Goal: Task Accomplishment & Management: Use online tool/utility

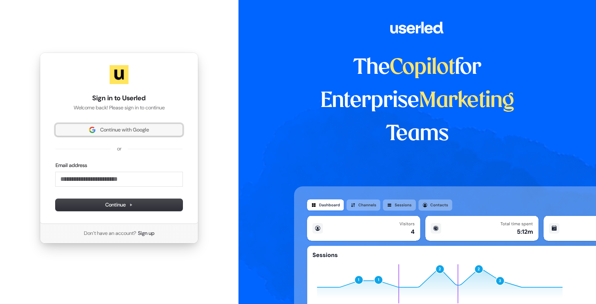
click at [103, 129] on span "Continue with Google" at bounding box center [124, 129] width 49 height 7
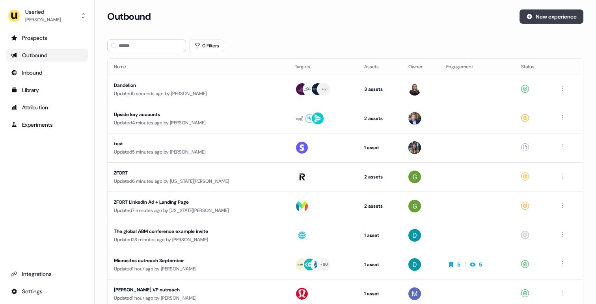
click at [544, 20] on button "New experience" at bounding box center [552, 16] width 64 height 14
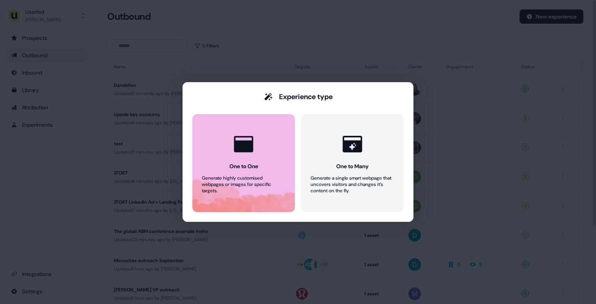
click at [258, 145] on div at bounding box center [244, 144] width 30 height 30
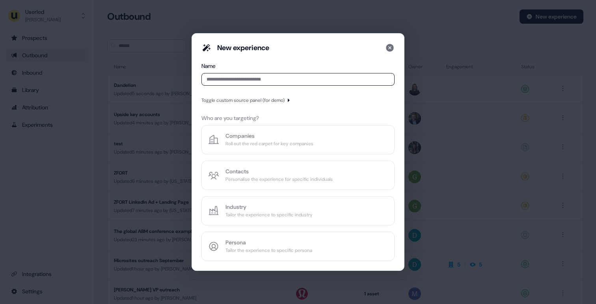
click at [265, 80] on input at bounding box center [297, 79] width 193 height 13
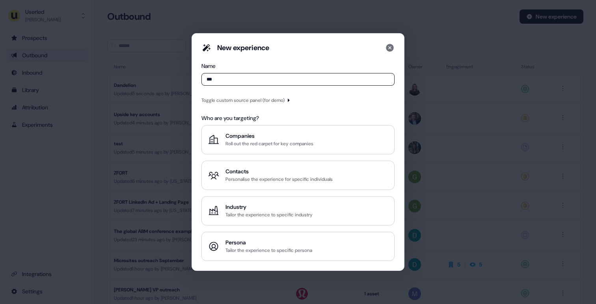
type input "****"
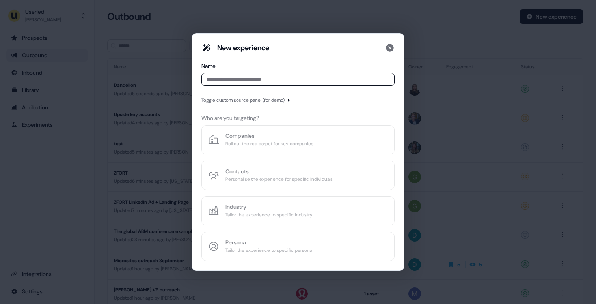
click at [270, 101] on div "Toggle custom source panel (for demo)" at bounding box center [242, 100] width 83 height 8
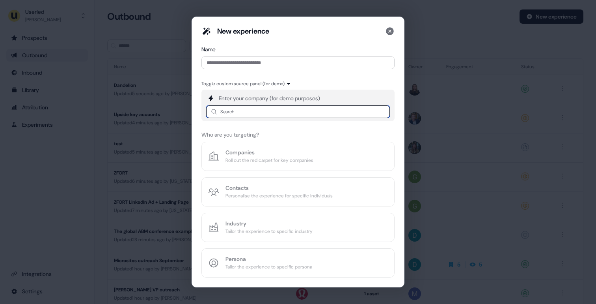
click at [261, 109] on input at bounding box center [298, 111] width 184 height 13
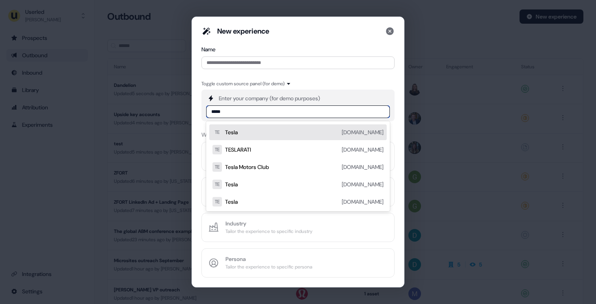
type input "*****"
click at [390, 31] on icon at bounding box center [389, 30] width 9 height 9
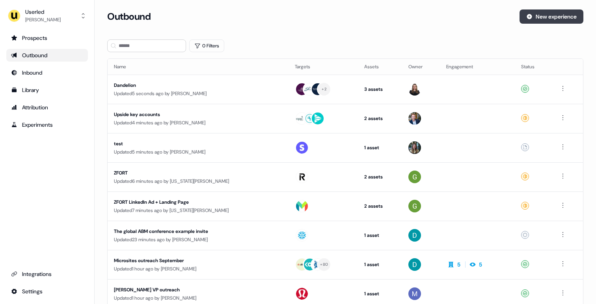
click at [527, 11] on button "New experience" at bounding box center [552, 16] width 64 height 14
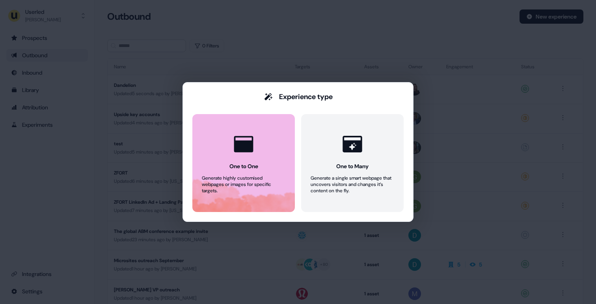
click at [251, 157] on div at bounding box center [244, 144] width 30 height 30
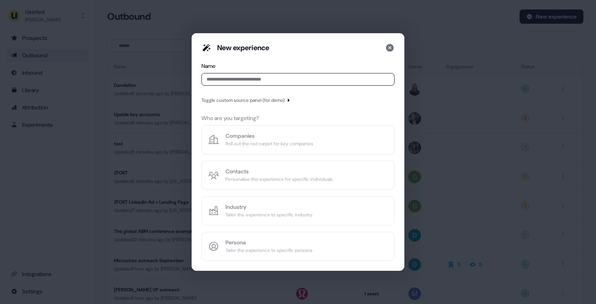
click at [256, 81] on input at bounding box center [297, 79] width 193 height 13
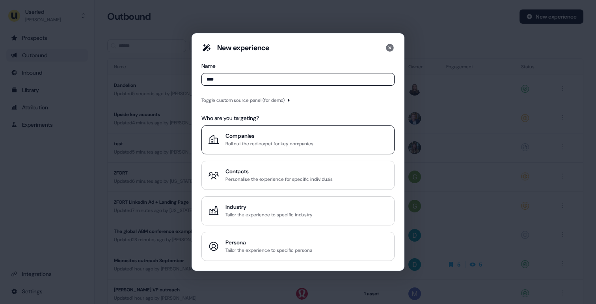
type input "****"
click at [245, 132] on div "Companies" at bounding box center [270, 136] width 88 height 8
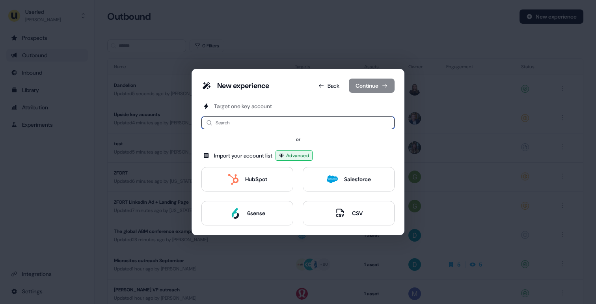
click at [256, 122] on input at bounding box center [297, 122] width 193 height 13
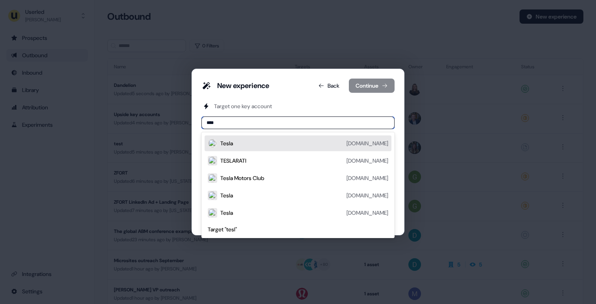
type input "*****"
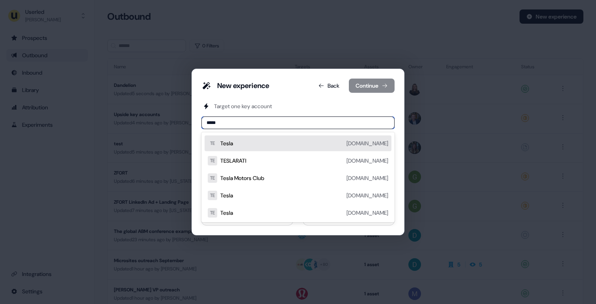
click at [242, 149] on div "TE Tesla [DOMAIN_NAME]" at bounding box center [298, 143] width 187 height 16
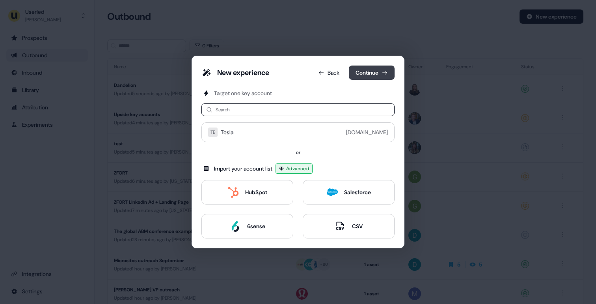
click at [362, 75] on button "Continue" at bounding box center [372, 72] width 46 height 14
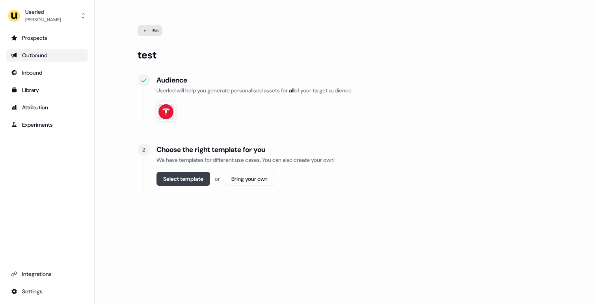
click at [184, 177] on button "Select template" at bounding box center [184, 178] width 54 height 14
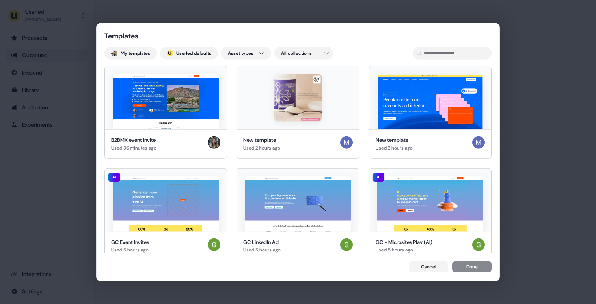
click at [205, 32] on div "Templates My templates ; Userled defaults Asset types All collections B2BMX eve…" at bounding box center [298, 151] width 403 height 257
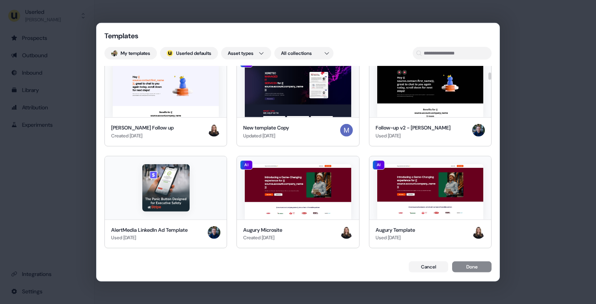
scroll to position [1192, 0]
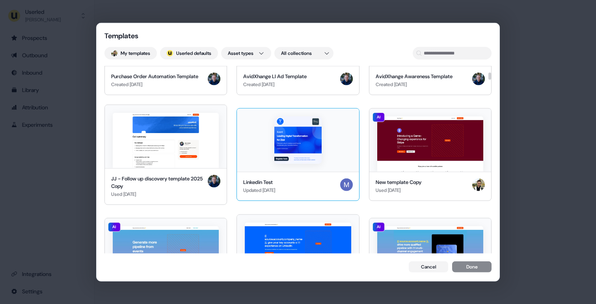
drag, startPoint x: 190, startPoint y: 140, endPoint x: 295, endPoint y: 126, distance: 106.7
click at [190, 140] on img at bounding box center [166, 139] width 106 height 55
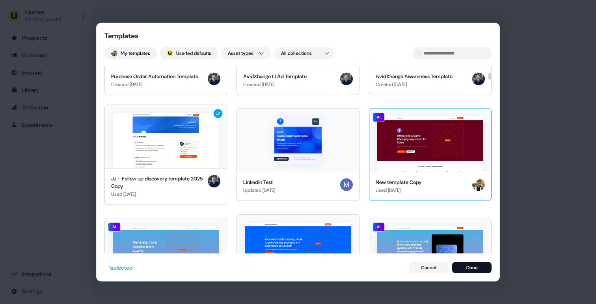
click at [431, 124] on img at bounding box center [430, 143] width 106 height 55
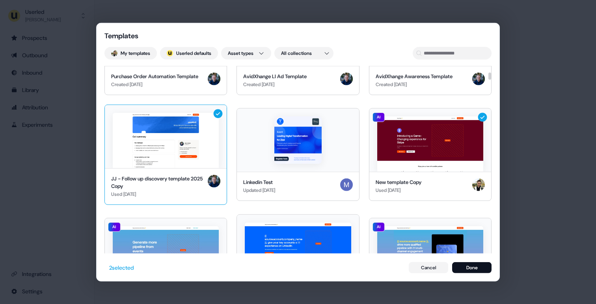
click at [207, 129] on img at bounding box center [166, 139] width 106 height 55
click at [468, 266] on button "Done" at bounding box center [471, 266] width 39 height 11
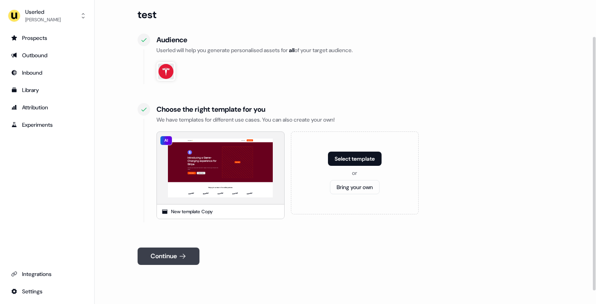
scroll to position [44, 0]
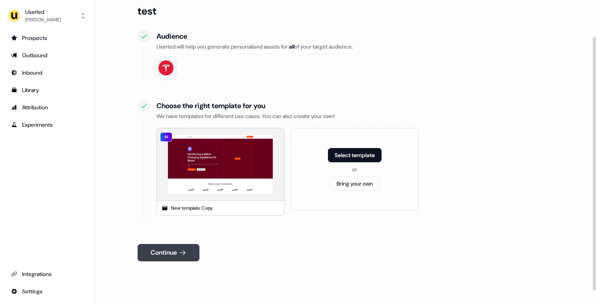
click at [185, 254] on icon at bounding box center [183, 252] width 8 height 8
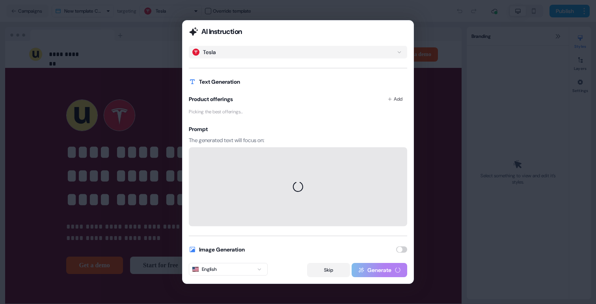
click at [334, 270] on button "Skip" at bounding box center [328, 270] width 43 height 14
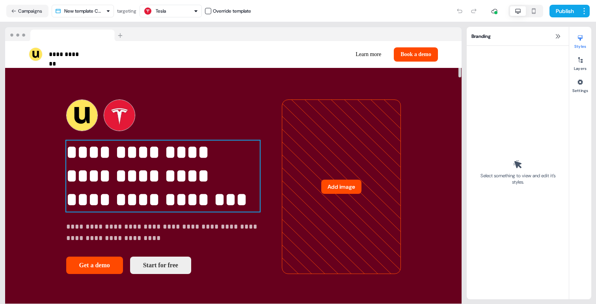
click at [128, 181] on p "**********" at bounding box center [163, 175] width 194 height 71
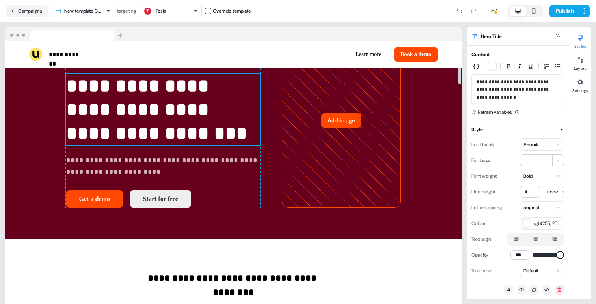
scroll to position [99, 0]
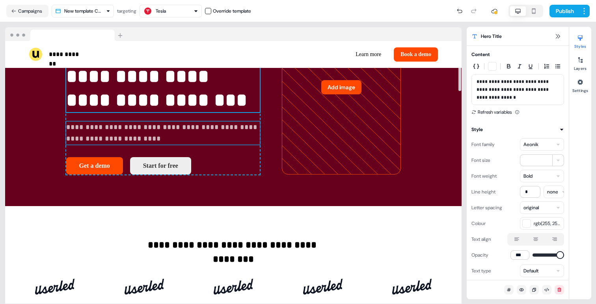
click at [136, 138] on p "**********" at bounding box center [163, 132] width 194 height 23
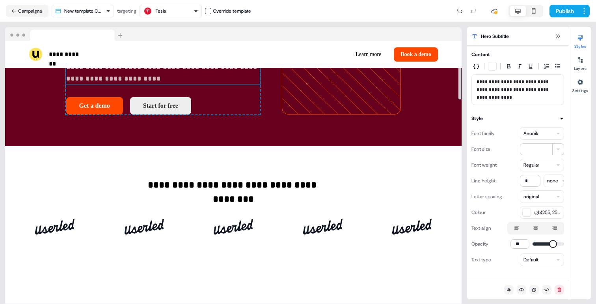
scroll to position [164, 0]
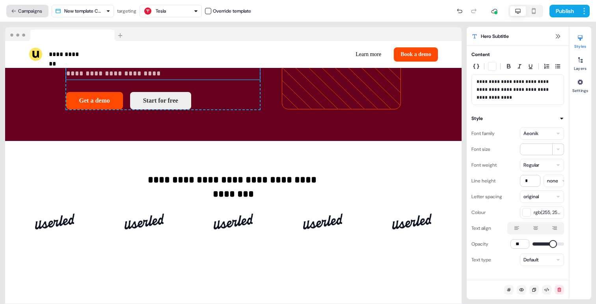
click at [34, 14] on button "Campaigns" at bounding box center [27, 11] width 42 height 13
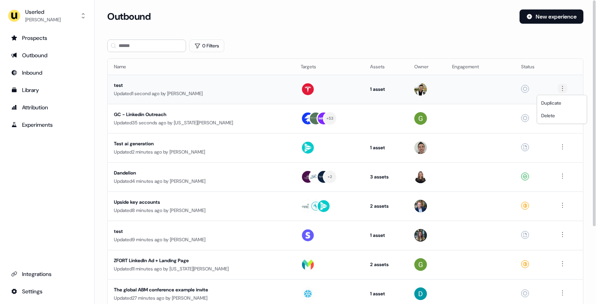
click at [562, 89] on html "For the best experience switch devices to a bigger screen. Go to [DOMAIN_NAME] …" at bounding box center [298, 152] width 596 height 304
click at [558, 110] on div "Delete" at bounding box center [562, 115] width 47 height 13
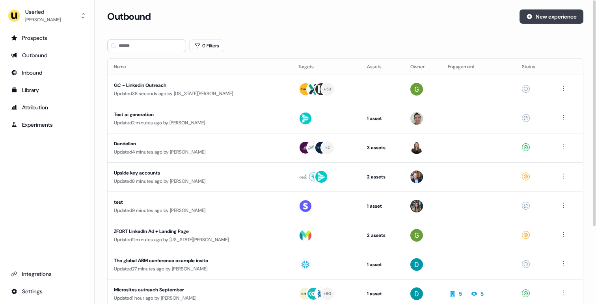
click at [568, 18] on button "New experience" at bounding box center [552, 16] width 64 height 14
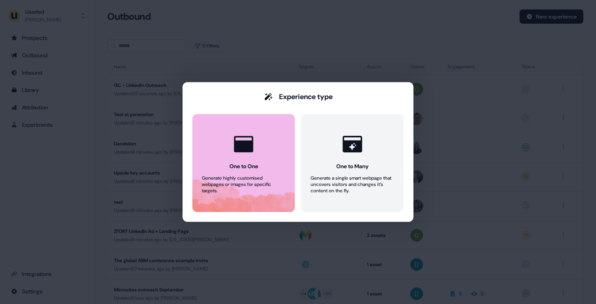
click at [276, 155] on button "One to One Generate highly customised webpages or images for specific targets." at bounding box center [243, 163] width 103 height 98
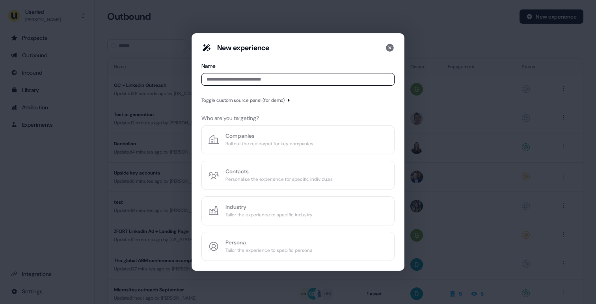
click at [283, 79] on input at bounding box center [297, 79] width 193 height 13
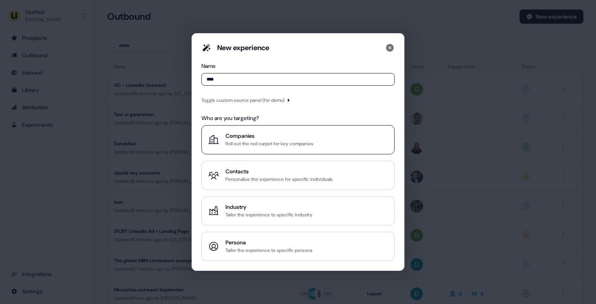
type input "****"
click at [246, 135] on div "Companies" at bounding box center [270, 136] width 88 height 8
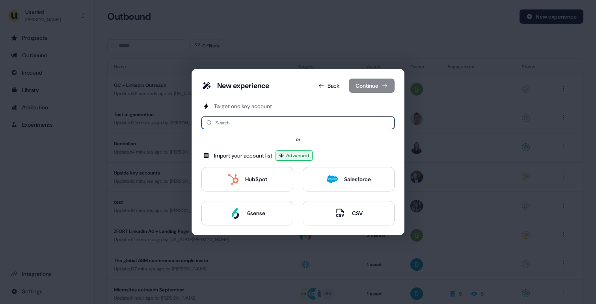
click at [241, 123] on input at bounding box center [297, 122] width 193 height 13
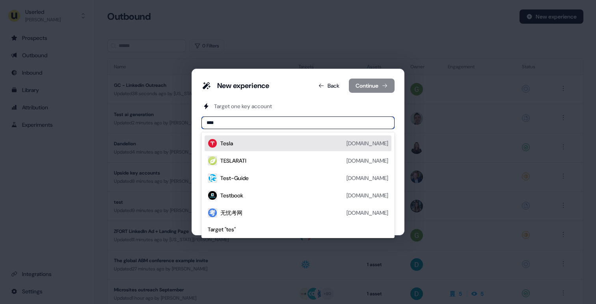
type input "*****"
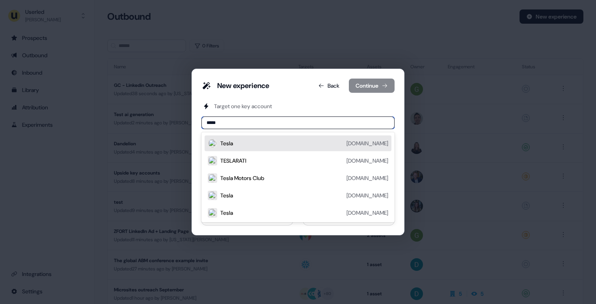
click at [243, 144] on div "Tesla [DOMAIN_NAME]" at bounding box center [304, 142] width 168 height 9
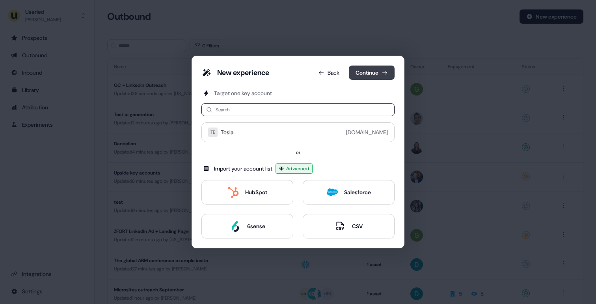
click at [369, 73] on button "Continue" at bounding box center [372, 72] width 46 height 14
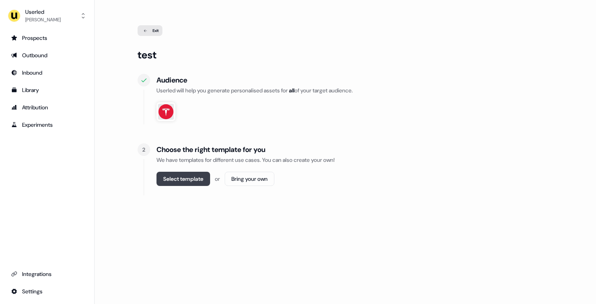
click at [181, 176] on button "Select template" at bounding box center [184, 178] width 54 height 14
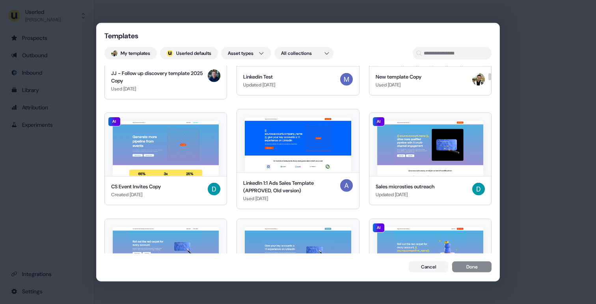
scroll to position [1321, 0]
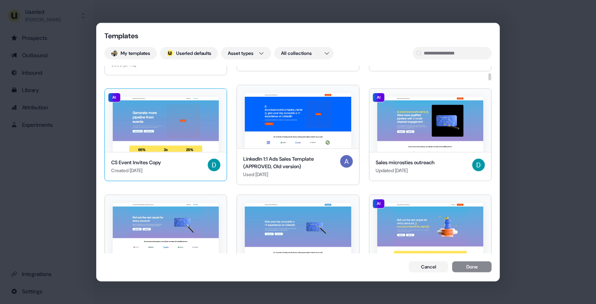
click at [183, 126] on img at bounding box center [166, 124] width 106 height 55
click at [104, 84] on button "AI CS Event Invites Copy Created [DATE]" at bounding box center [165, 134] width 123 height 100
click at [211, 133] on img at bounding box center [166, 124] width 106 height 55
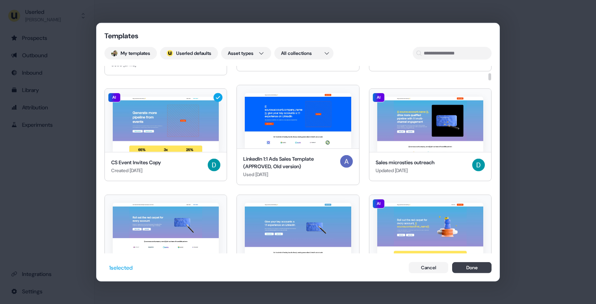
click at [461, 264] on button "Done" at bounding box center [471, 266] width 39 height 11
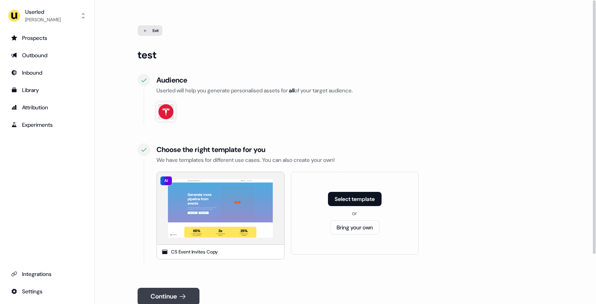
click at [173, 293] on button "Continue" at bounding box center [169, 295] width 62 height 17
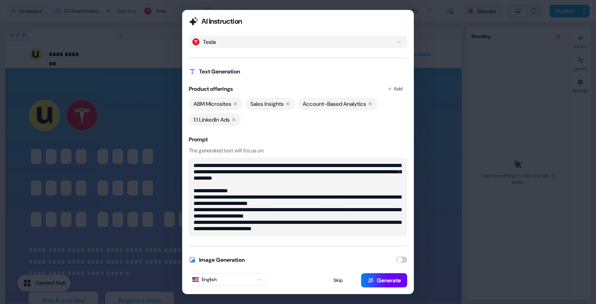
click at [382, 280] on button "Generate" at bounding box center [384, 280] width 46 height 14
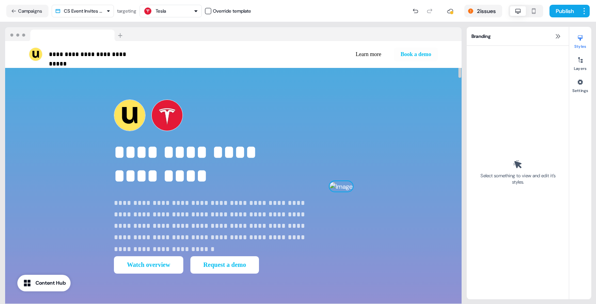
click at [330, 182] on img at bounding box center [341, 186] width 23 height 9
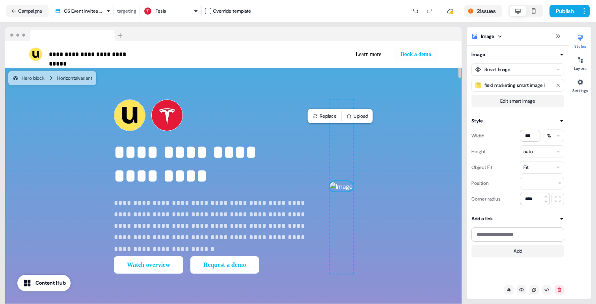
click at [330, 182] on img at bounding box center [341, 186] width 23 height 9
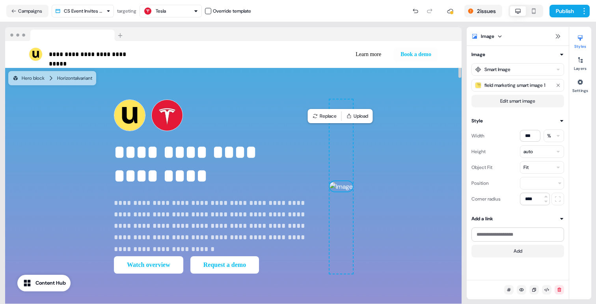
click at [330, 182] on img at bounding box center [341, 186] width 23 height 9
click at [528, 98] on button "Edit smart image" at bounding box center [518, 101] width 93 height 13
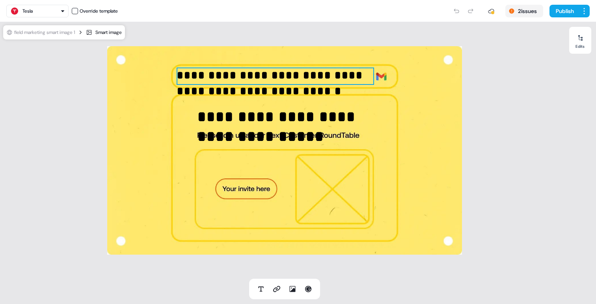
click at [233, 80] on p "**********" at bounding box center [276, 83] width 198 height 32
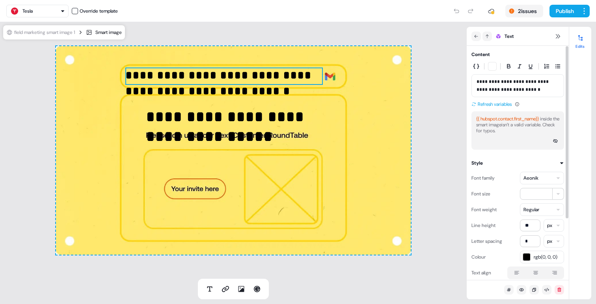
click at [504, 105] on button "Refresh variables" at bounding box center [492, 104] width 40 height 8
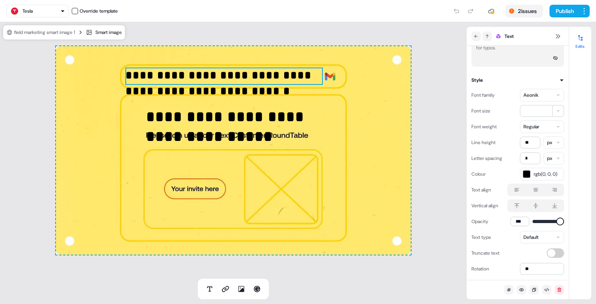
click at [63, 32] on button "field marketing smart image 1" at bounding box center [40, 32] width 69 height 8
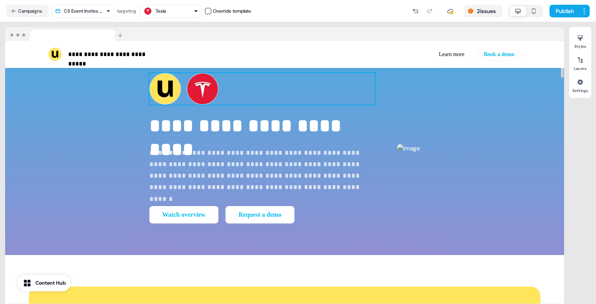
scroll to position [35, 0]
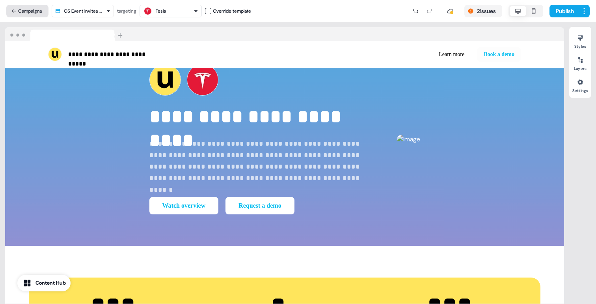
click at [22, 13] on button "Campaigns" at bounding box center [27, 11] width 42 height 13
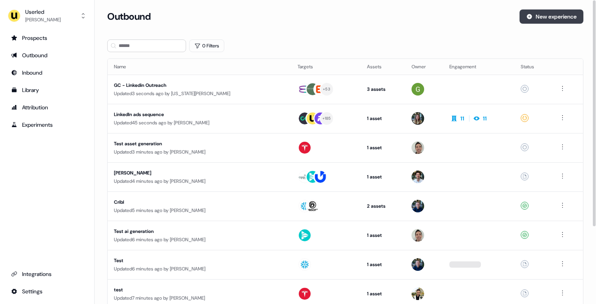
click at [539, 21] on button "New experience" at bounding box center [552, 16] width 64 height 14
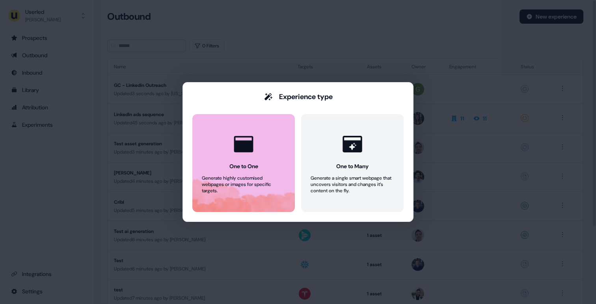
click at [252, 163] on div "One to One" at bounding box center [243, 166] width 29 height 8
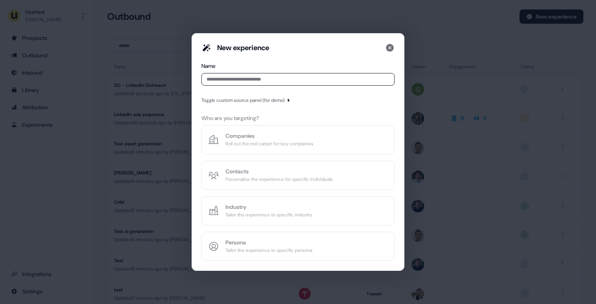
click at [246, 99] on div "Toggle custom source panel (for demo)" at bounding box center [242, 100] width 83 height 8
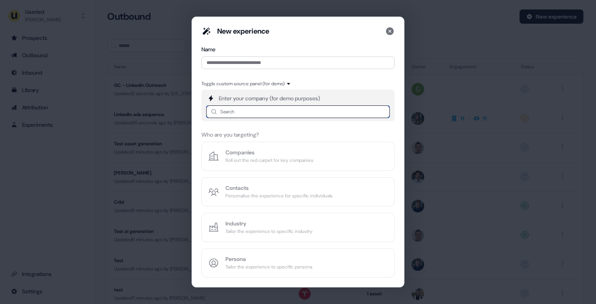
click at [240, 115] on input at bounding box center [298, 111] width 184 height 13
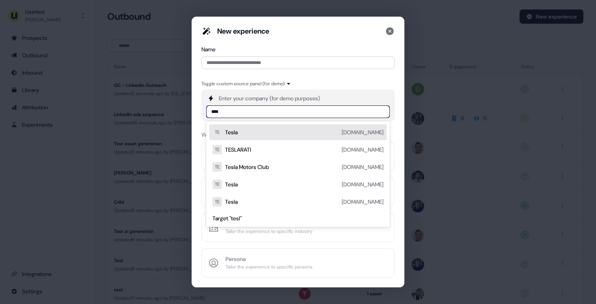
type input "*****"
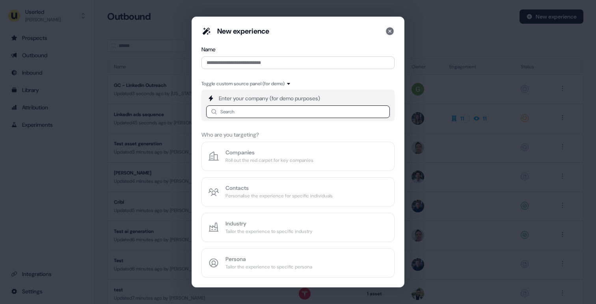
click at [391, 33] on icon at bounding box center [390, 31] width 8 height 8
click at [391, 33] on div "New experience Name Toggle custom source panel (for demo) Enter your company (f…" at bounding box center [298, 152] width 596 height 304
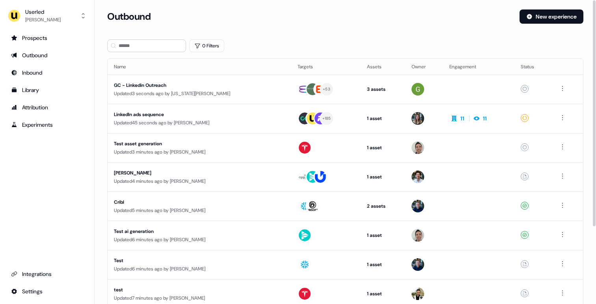
click at [390, 33] on div "Outbound New experience" at bounding box center [345, 21] width 476 height 24
click at [562, 20] on button "New experience" at bounding box center [552, 16] width 64 height 14
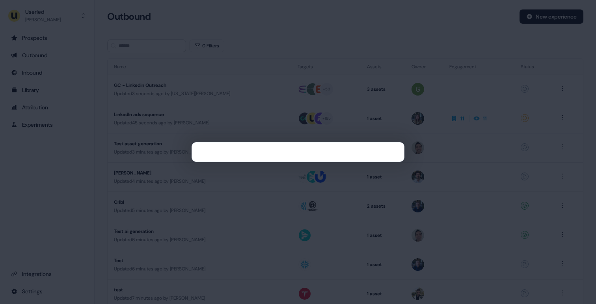
click at [356, 22] on div at bounding box center [298, 152] width 596 height 304
